Goal: Task Accomplishment & Management: Manage account settings

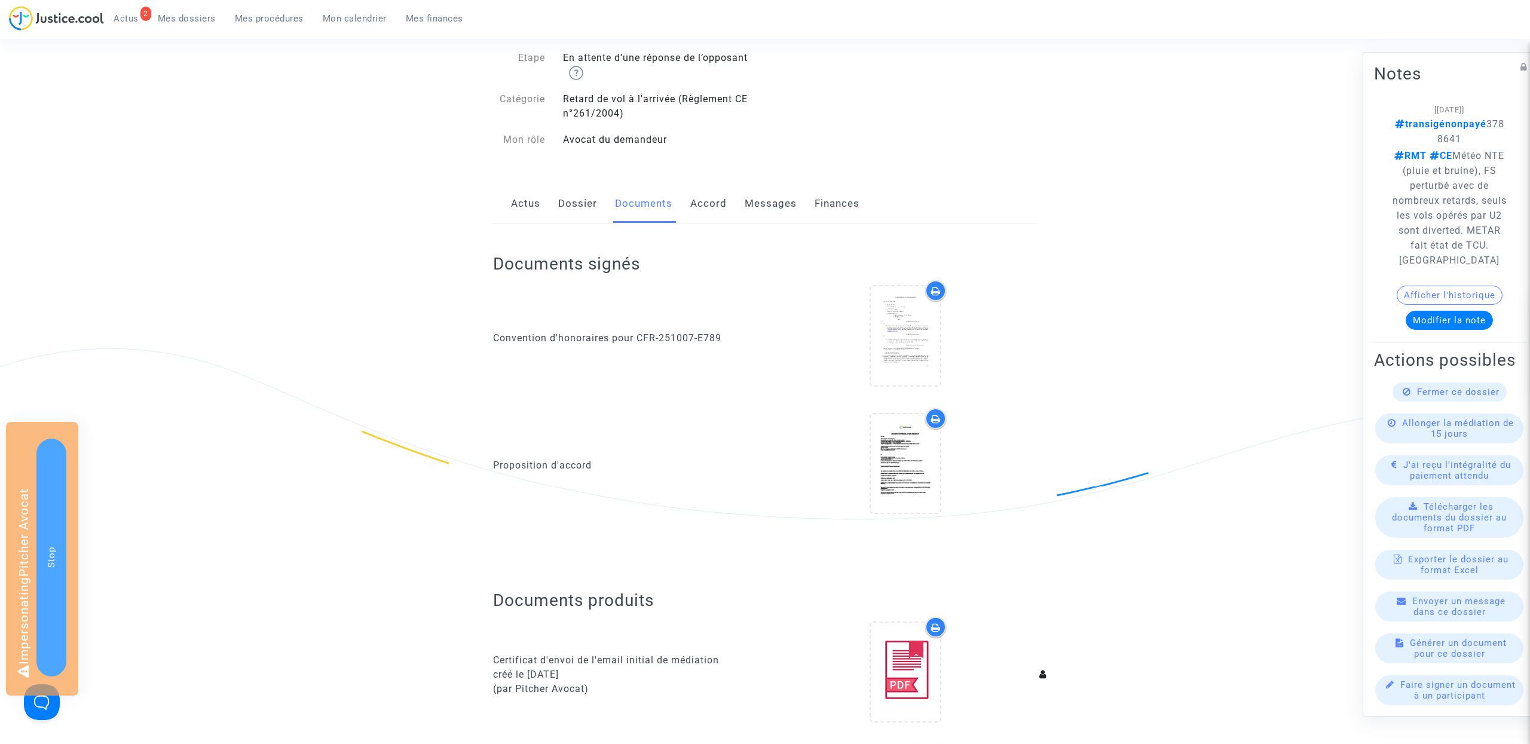
scroll to position [164, 0]
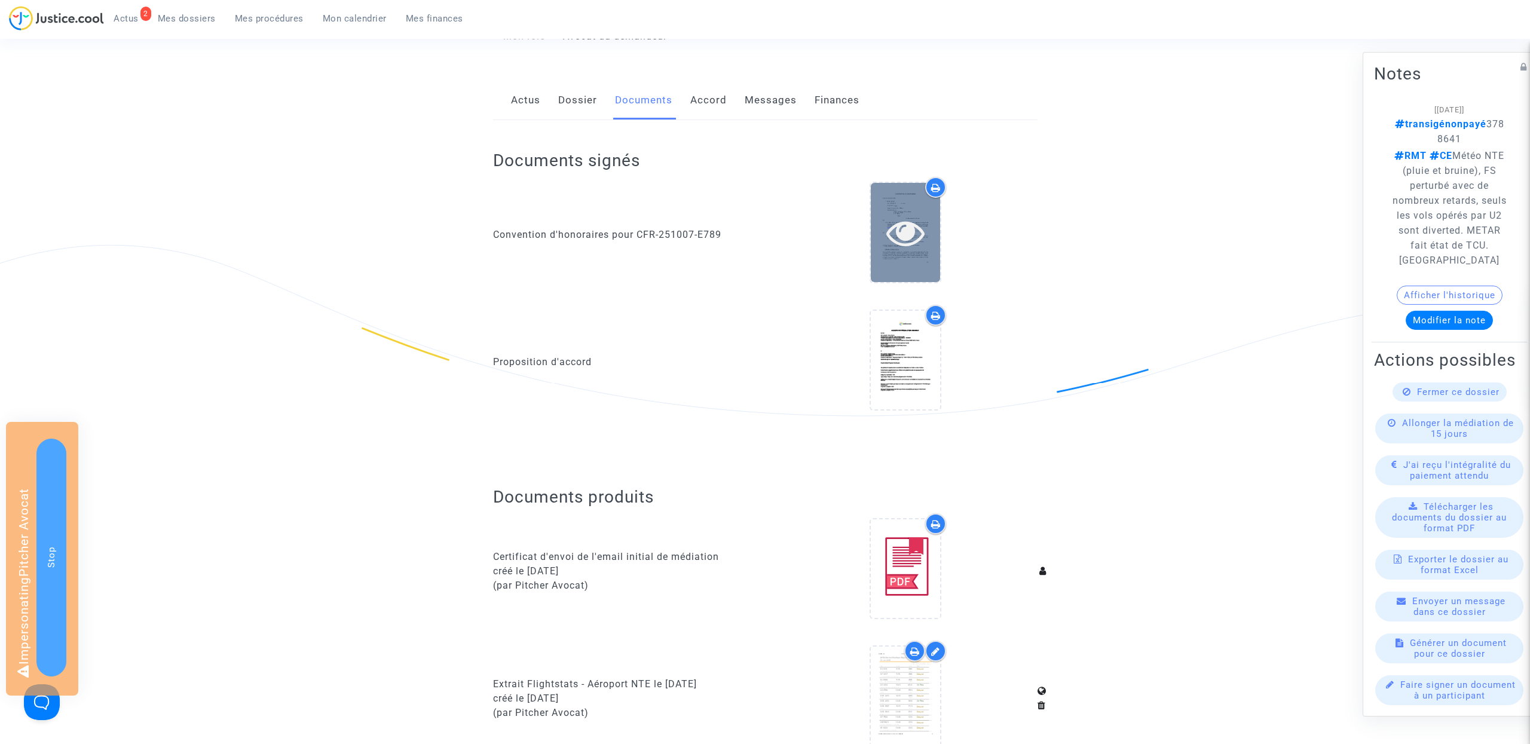
click at [924, 216] on icon at bounding box center [905, 232] width 39 height 38
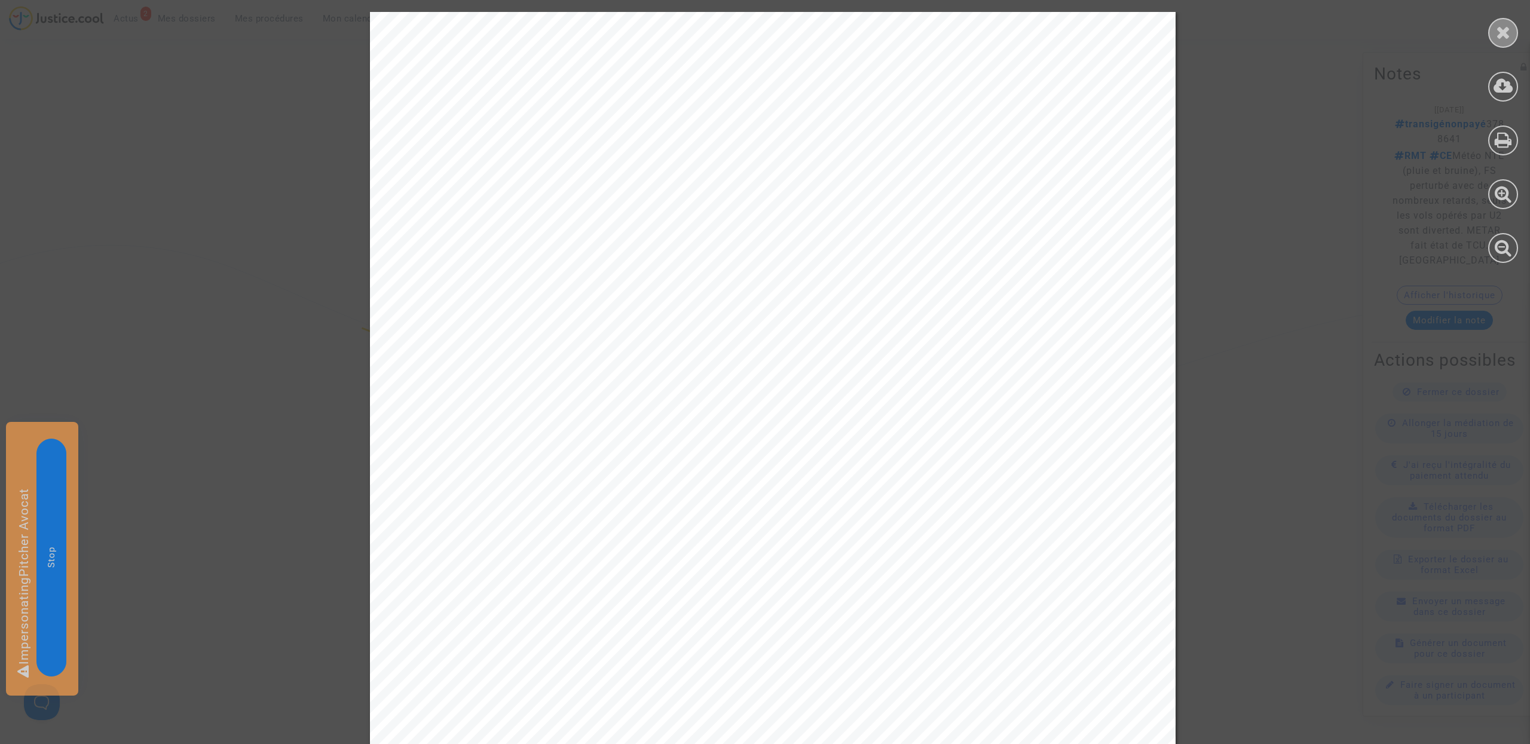
click at [1505, 39] on icon at bounding box center [1503, 32] width 15 height 18
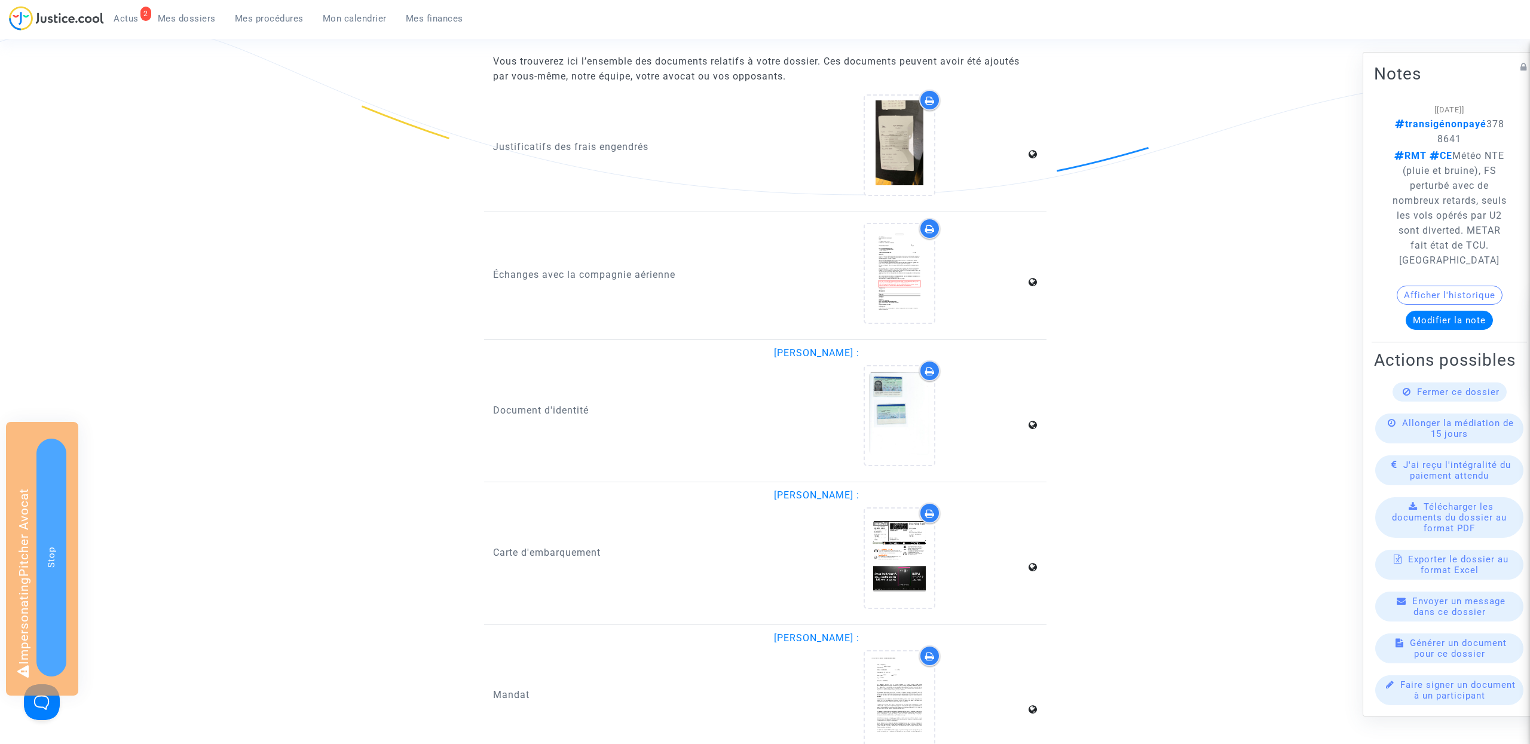
scroll to position [1265, 0]
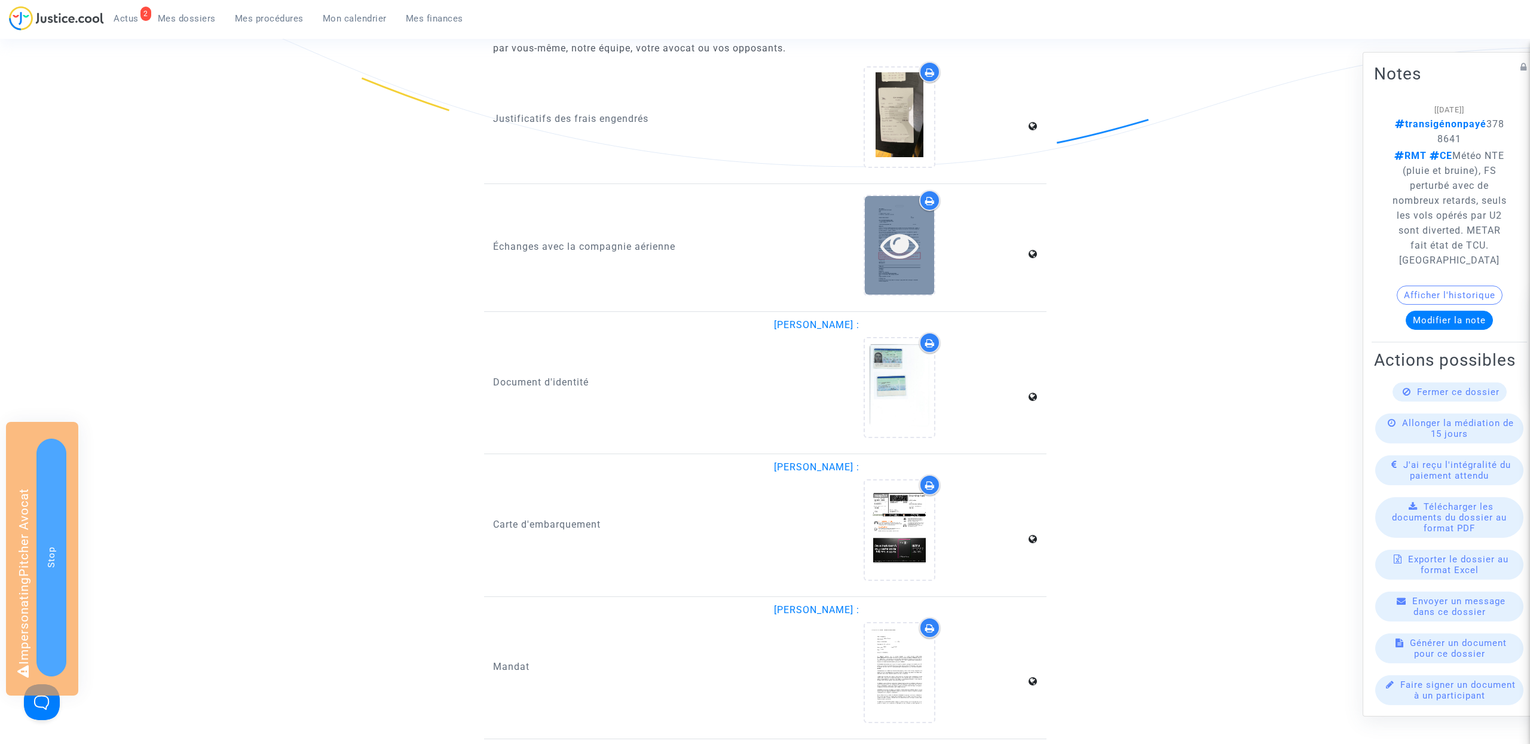
click at [899, 239] on icon at bounding box center [899, 245] width 39 height 38
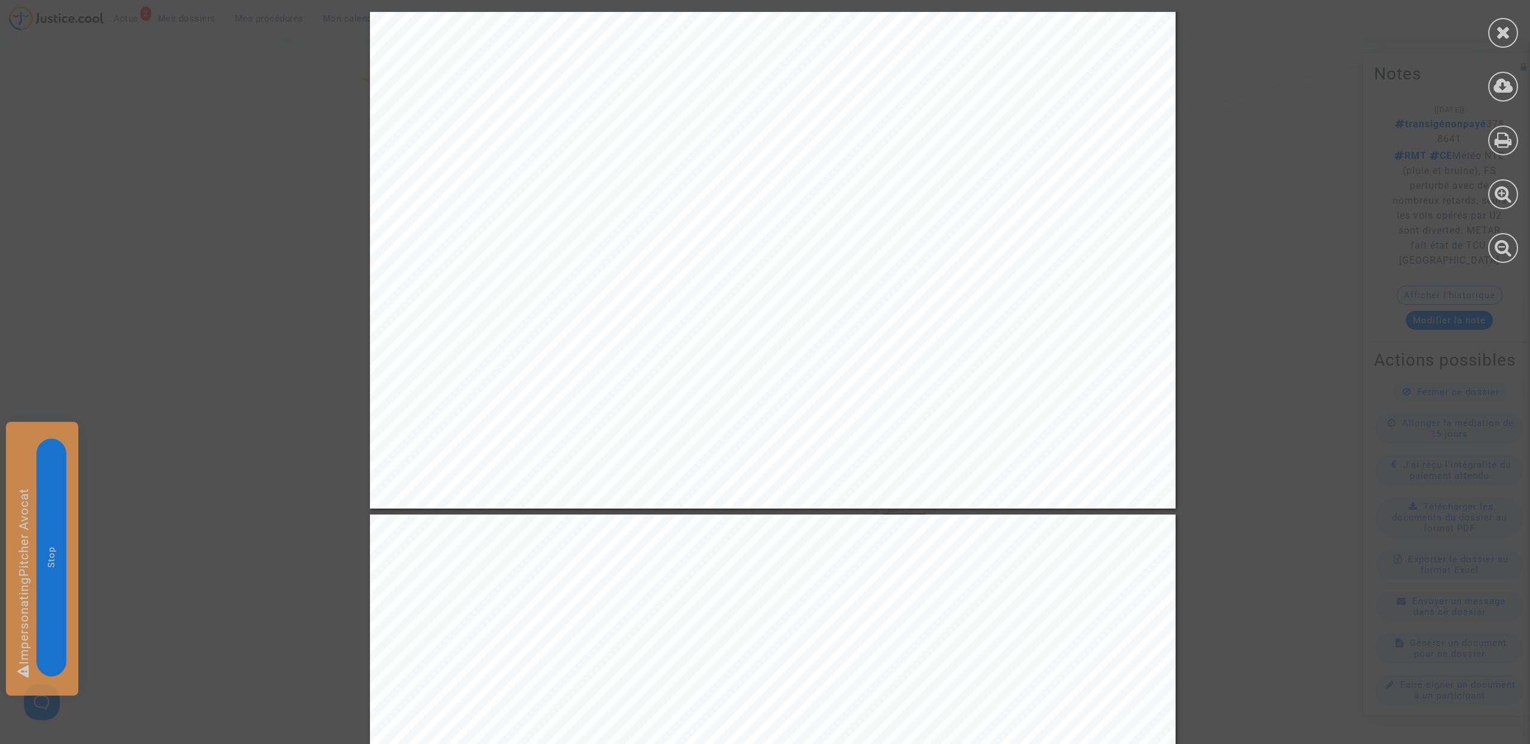
scroll to position [749, 0]
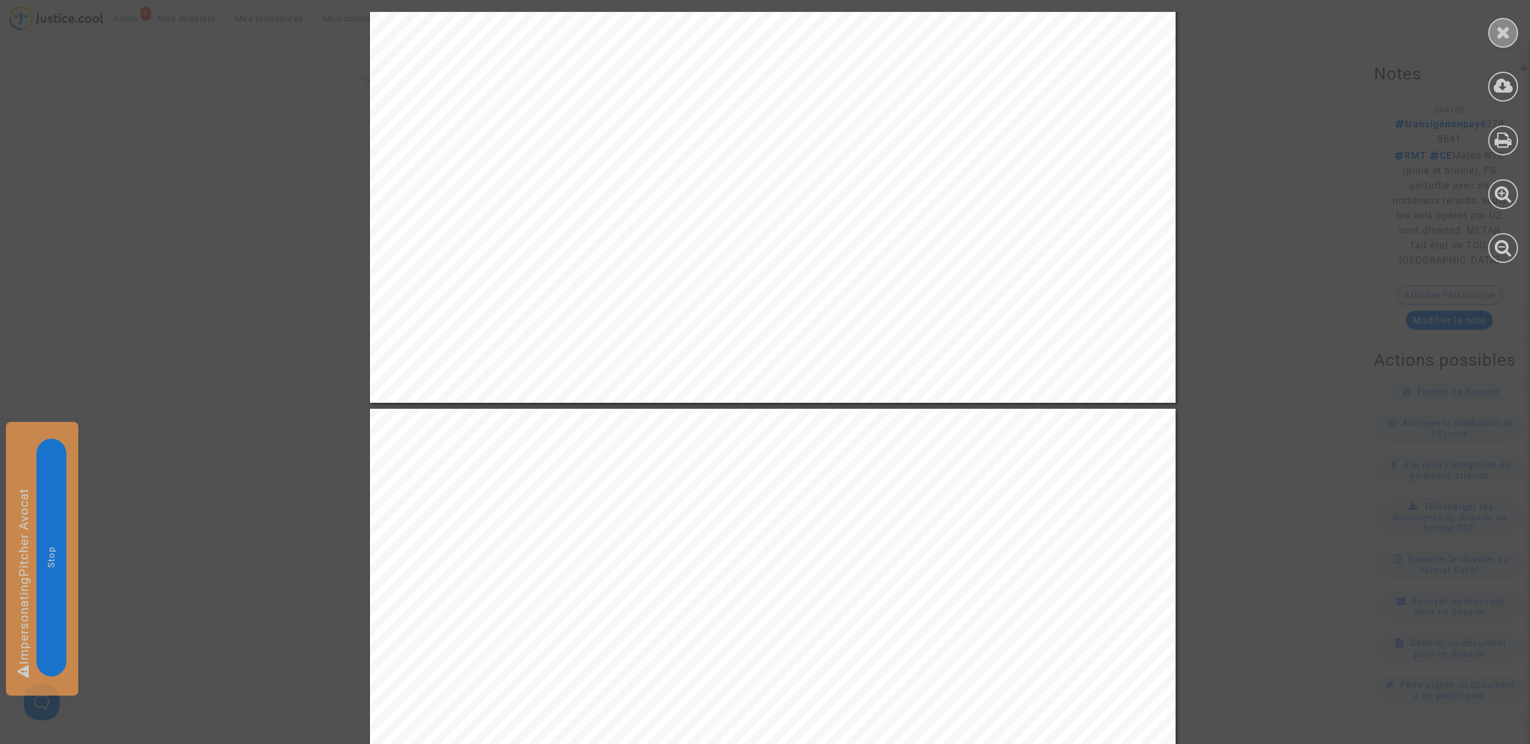
click at [1502, 33] on icon at bounding box center [1503, 32] width 15 height 18
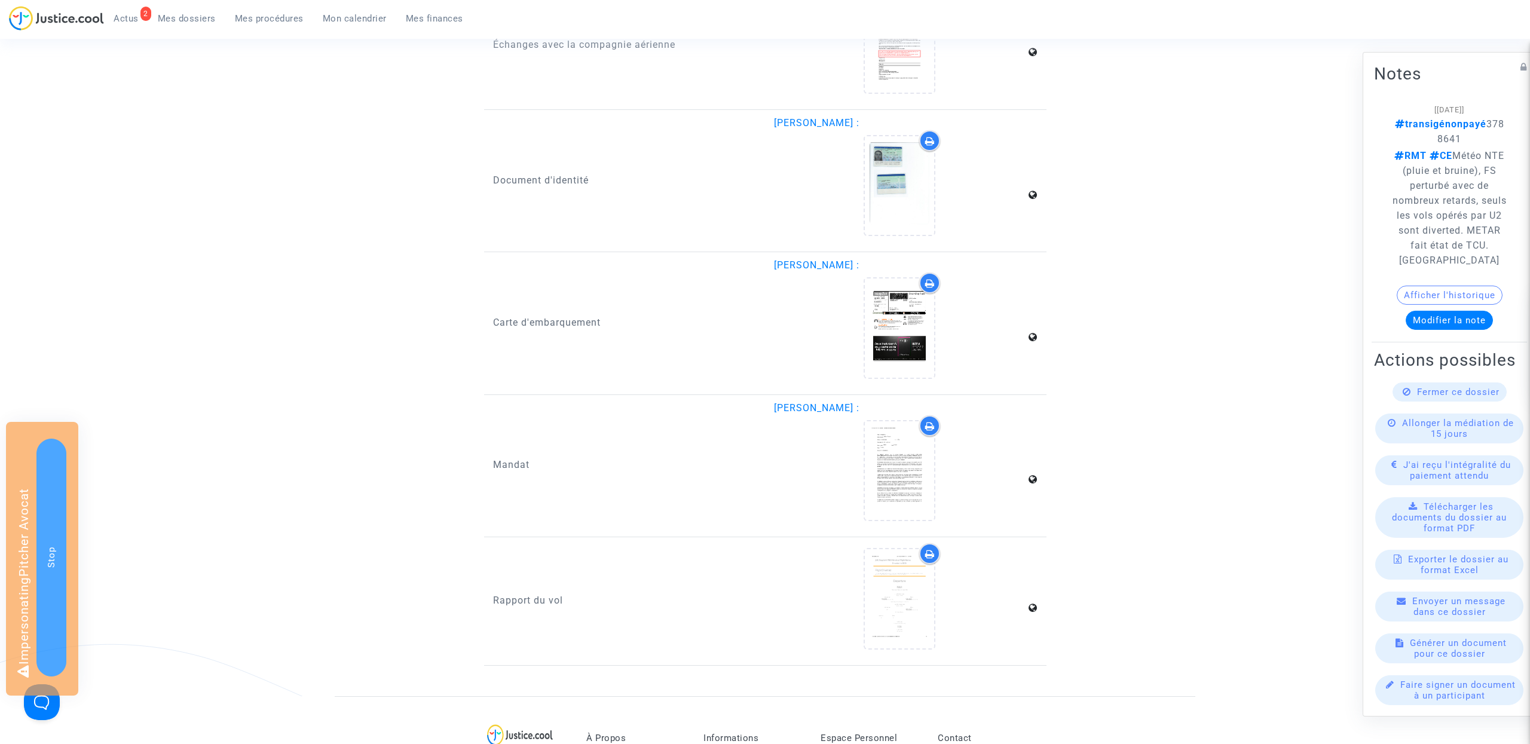
scroll to position [1483, 0]
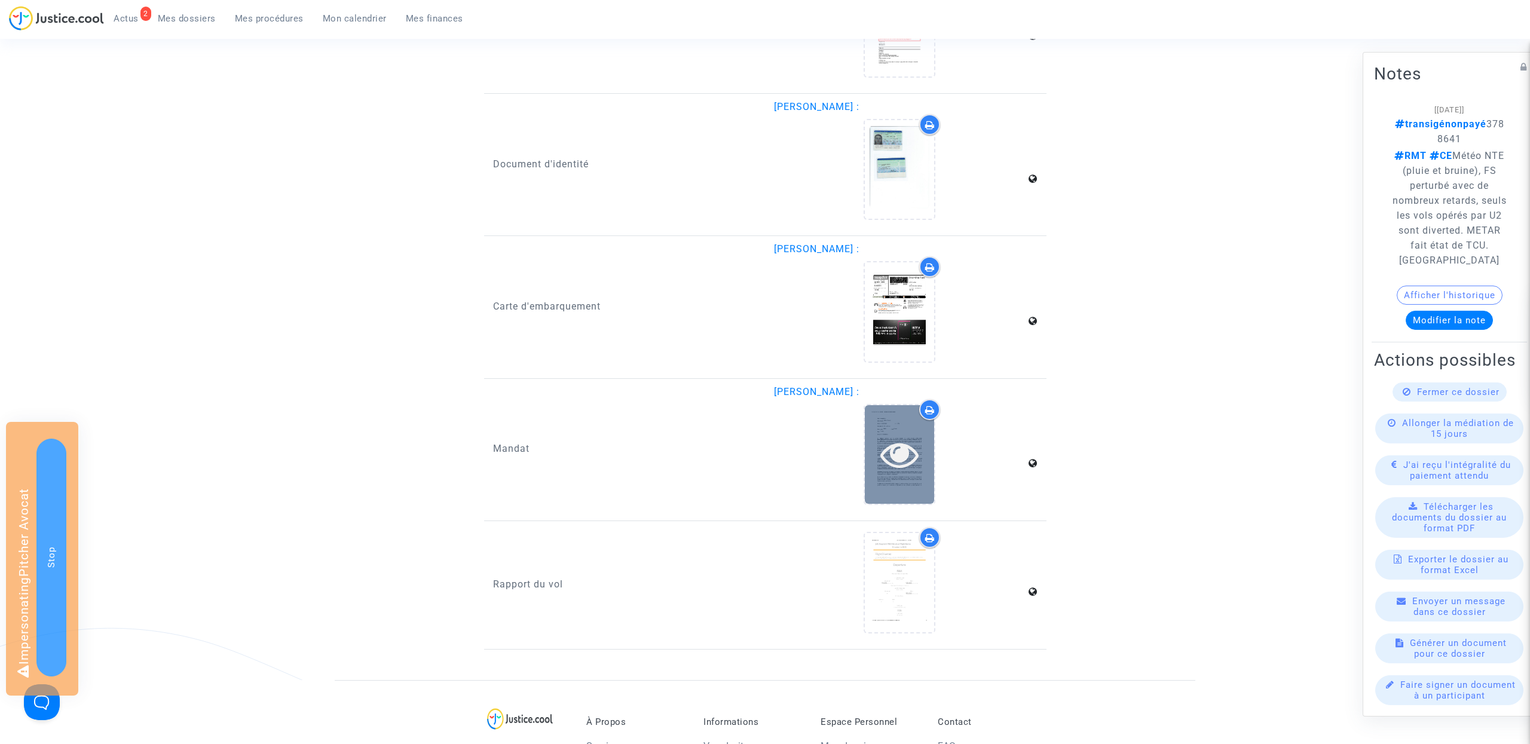
click at [911, 466] on div at bounding box center [899, 454] width 69 height 99
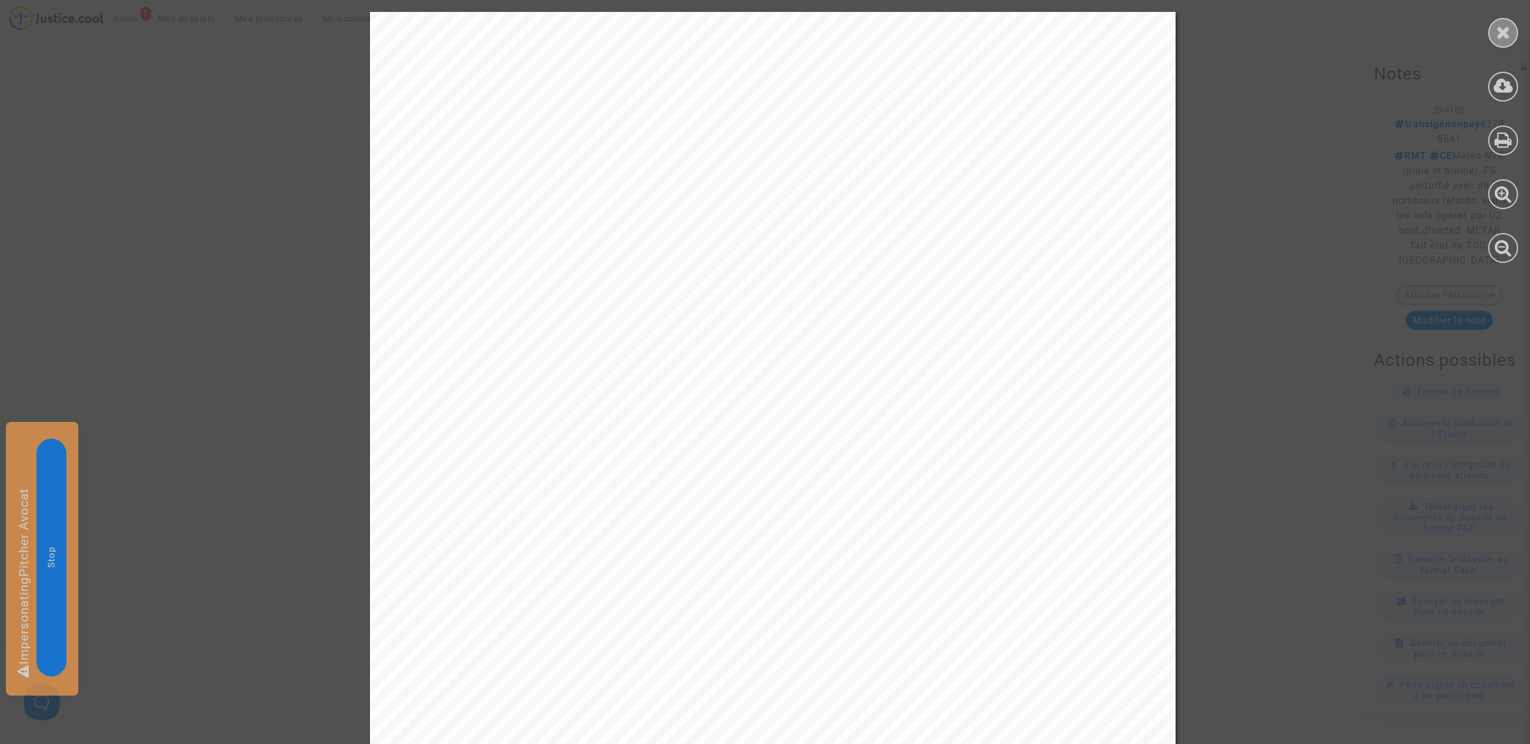
click at [1511, 30] on div at bounding box center [1503, 33] width 30 height 30
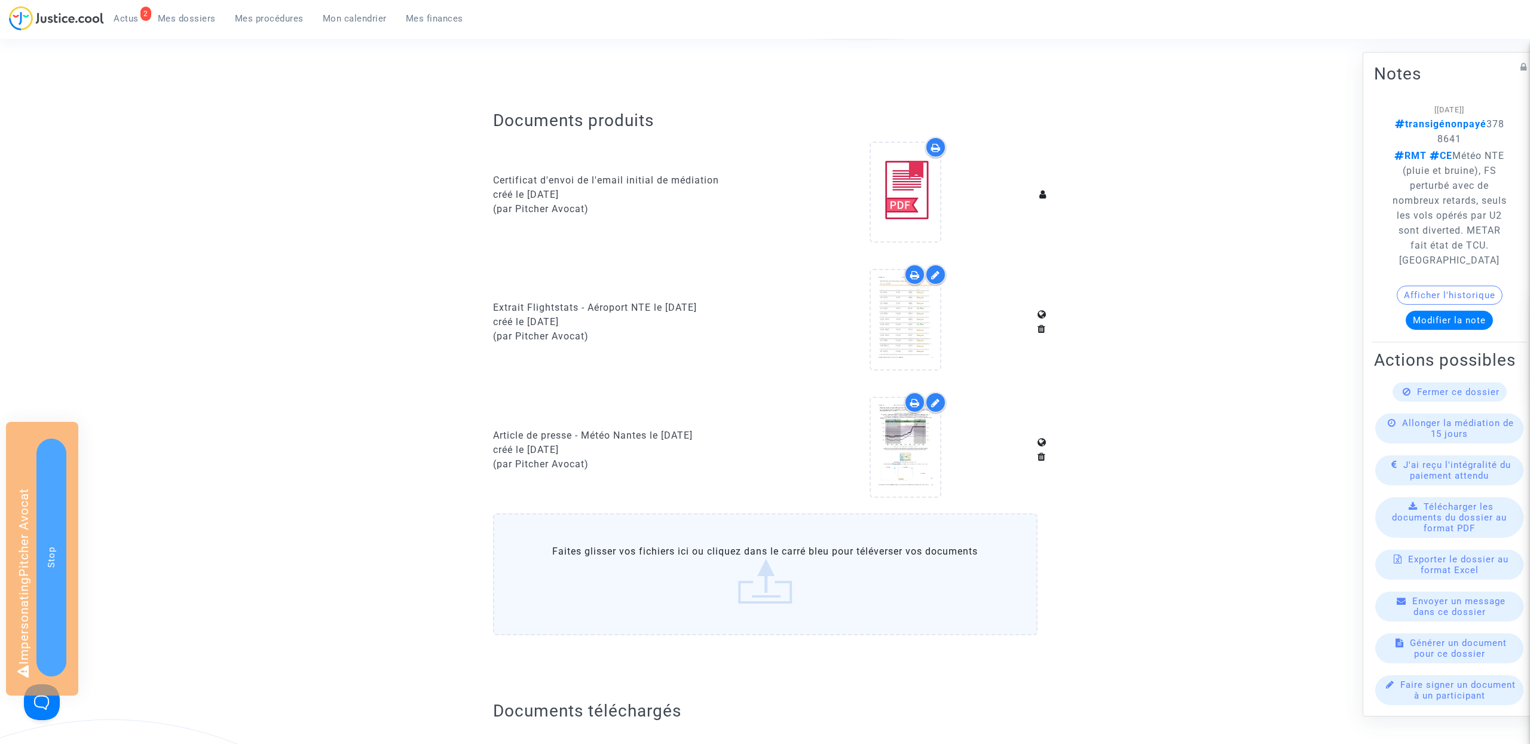
scroll to position [0, 0]
